Goal: Task Accomplishment & Management: Manage account settings

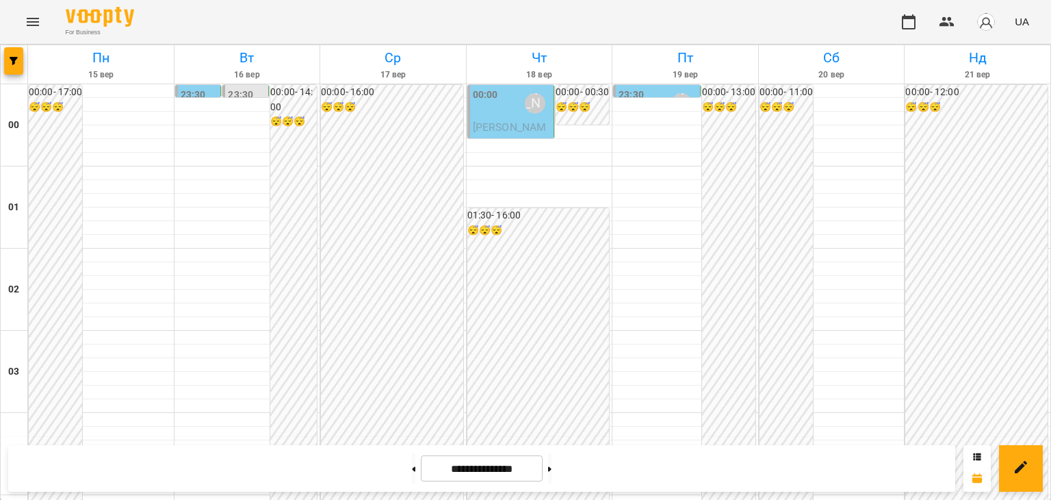
scroll to position [1412, 0]
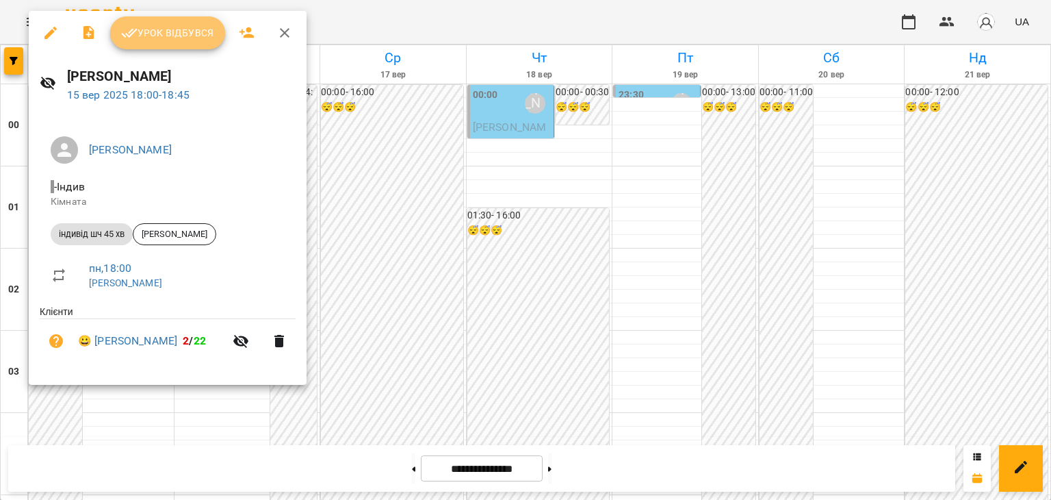
click at [185, 30] on span "Урок відбувся" at bounding box center [167, 33] width 93 height 16
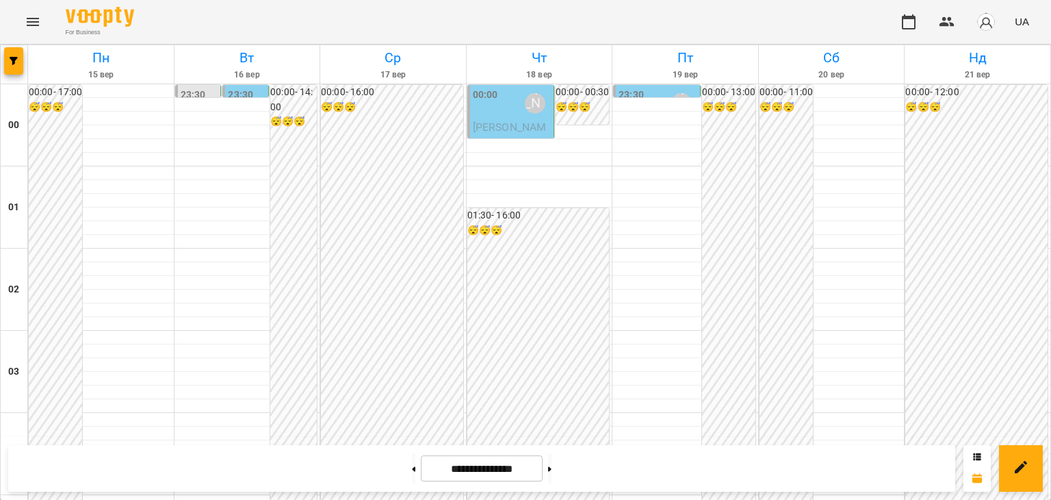
scroll to position [1369, 0]
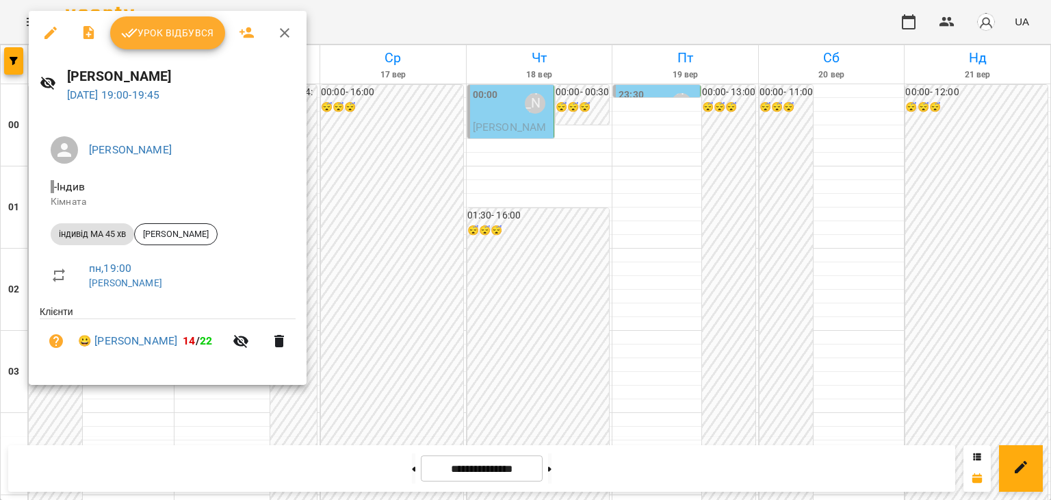
click at [189, 35] on span "Урок відбувся" at bounding box center [167, 33] width 93 height 16
